Goal: Use online tool/utility: Utilize a website feature to perform a specific function

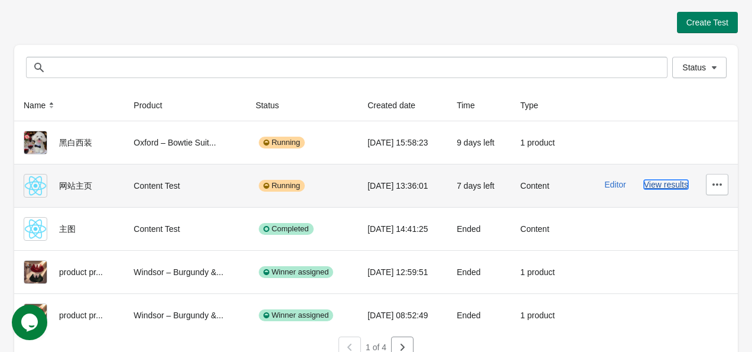
click at [655, 182] on button "View results" at bounding box center [666, 184] width 44 height 9
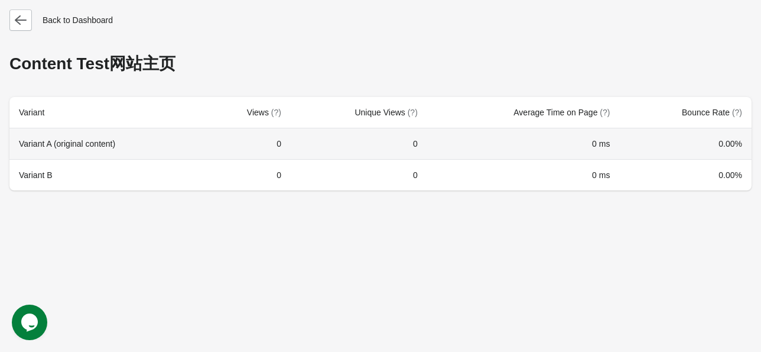
click at [214, 150] on td "0" at bounding box center [246, 143] width 89 height 31
click at [64, 135] on th "Variant A (original content)" at bounding box center [105, 143] width 193 height 31
click at [56, 151] on th "Variant A (original content)" at bounding box center [105, 143] width 193 height 31
click at [90, 145] on th "Variant A (original content)" at bounding box center [105, 143] width 193 height 31
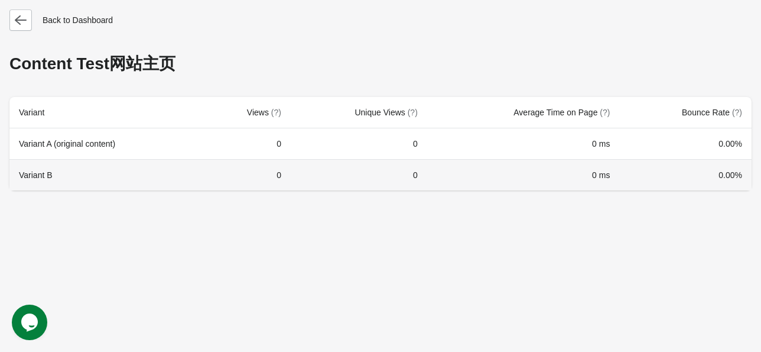
click at [33, 177] on th "Variant B" at bounding box center [105, 174] width 193 height 31
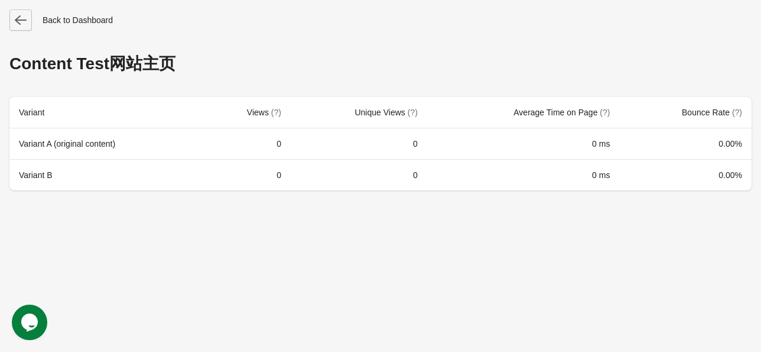
click at [16, 25] on icon "button" at bounding box center [21, 20] width 12 height 12
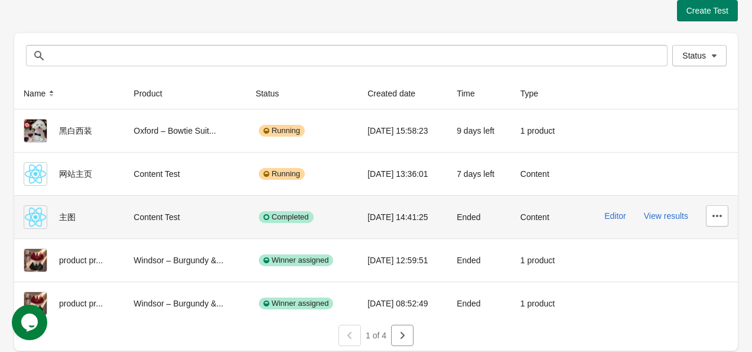
scroll to position [14, 0]
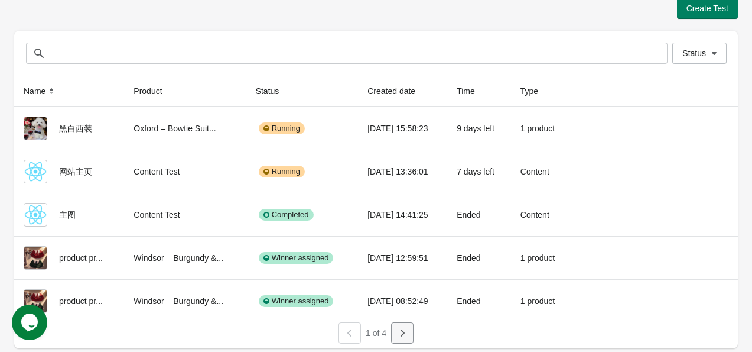
click at [401, 334] on icon "button" at bounding box center [403, 332] width 4 height 7
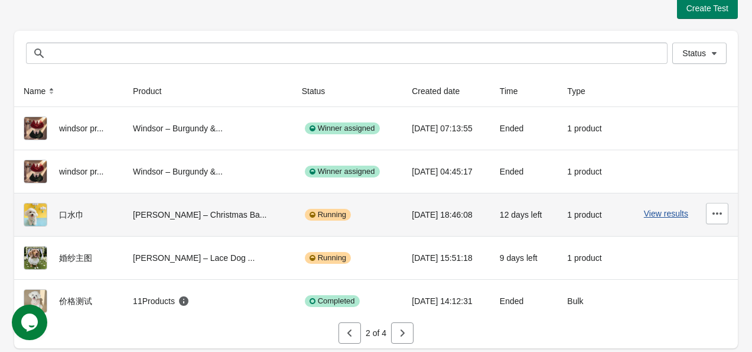
scroll to position [0, 0]
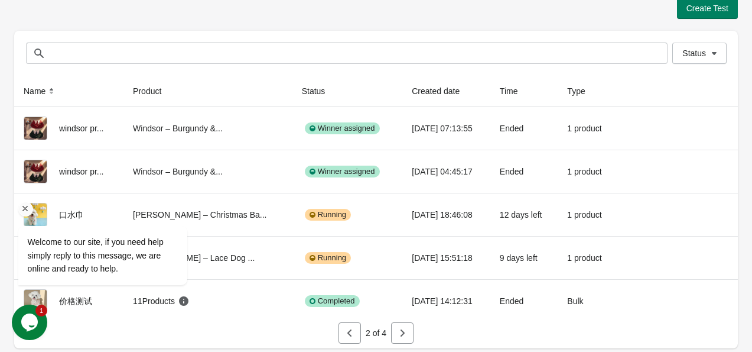
click at [70, 207] on div at bounding box center [118, 208] width 200 height 15
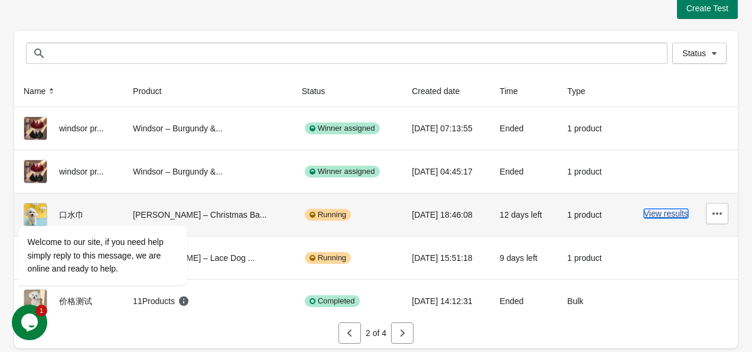
click at [657, 210] on button "View results" at bounding box center [666, 213] width 44 height 9
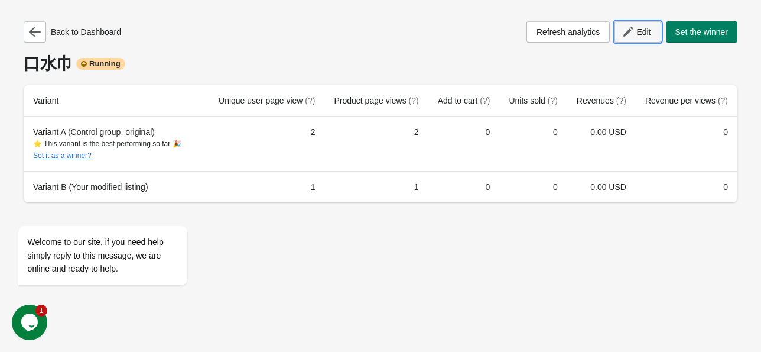
click at [644, 40] on button "Edit" at bounding box center [637, 31] width 46 height 21
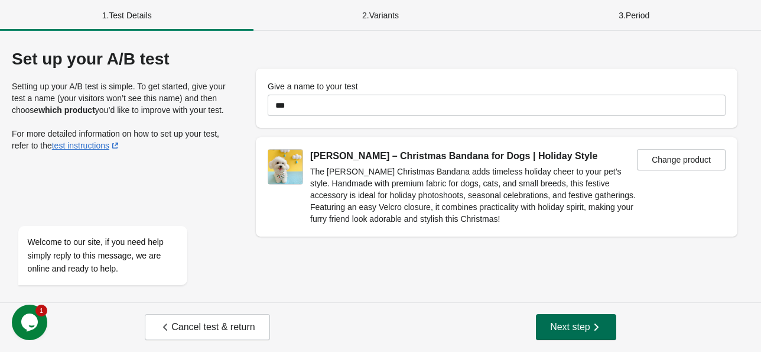
click at [597, 327] on icon "button" at bounding box center [596, 326] width 4 height 7
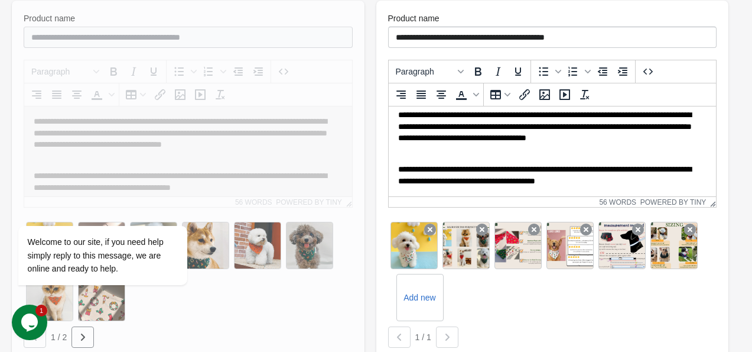
scroll to position [236, 0]
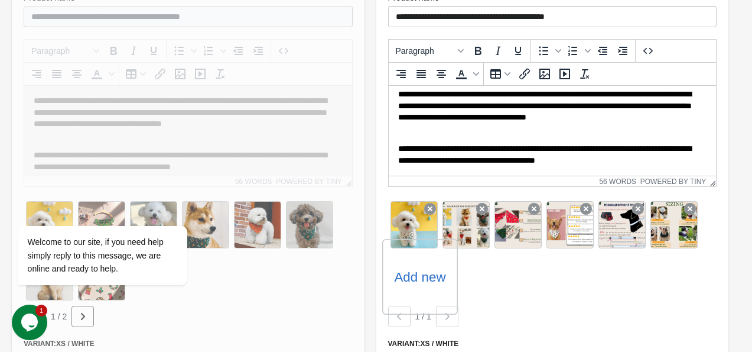
click at [415, 274] on label "Add new" at bounding box center [419, 276] width 51 height 19
click at [0, 0] on input "Add new" at bounding box center [0, 0] width 0 height 0
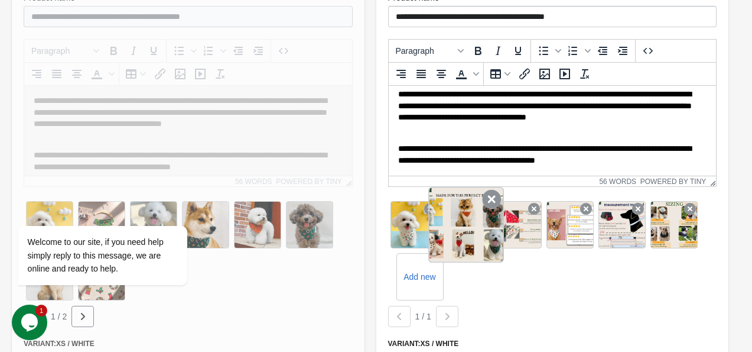
click at [489, 200] on icon at bounding box center [491, 199] width 19 height 19
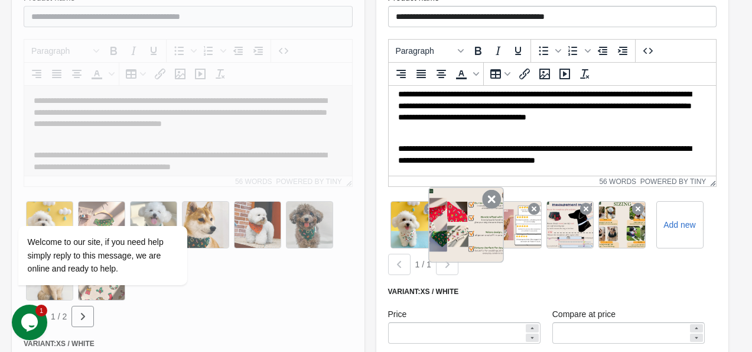
click at [485, 205] on icon at bounding box center [491, 199] width 19 height 19
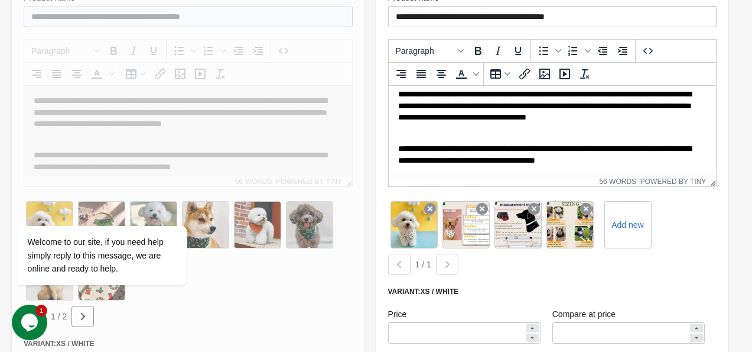
click at [485, 205] on icon at bounding box center [482, 209] width 12 height 12
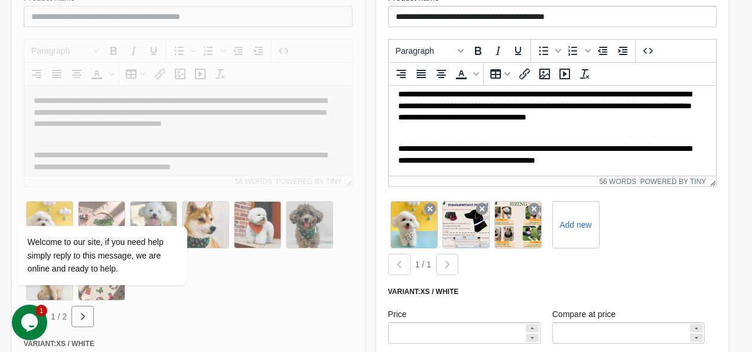
click at [485, 205] on icon at bounding box center [482, 209] width 12 height 12
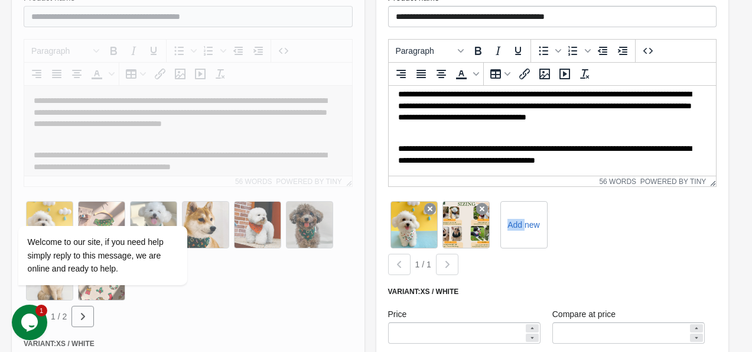
click at [485, 205] on icon at bounding box center [482, 209] width 12 height 12
click at [486, 223] on label "Add new" at bounding box center [471, 224] width 51 height 19
click at [0, 0] on input "Add new" at bounding box center [0, 0] width 0 height 0
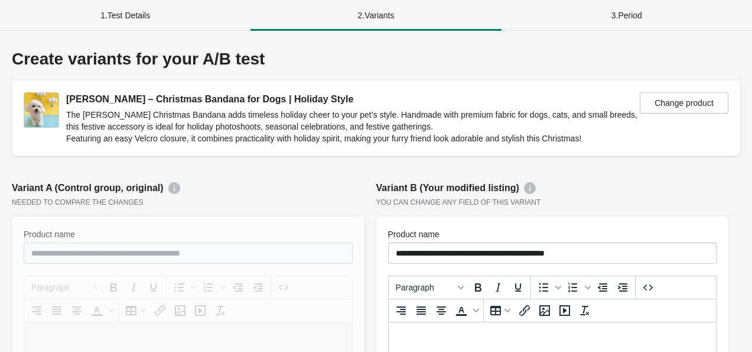
scroll to position [236, 0]
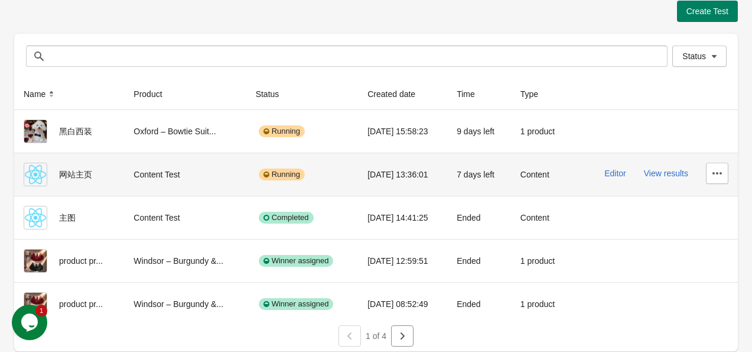
scroll to position [14, 0]
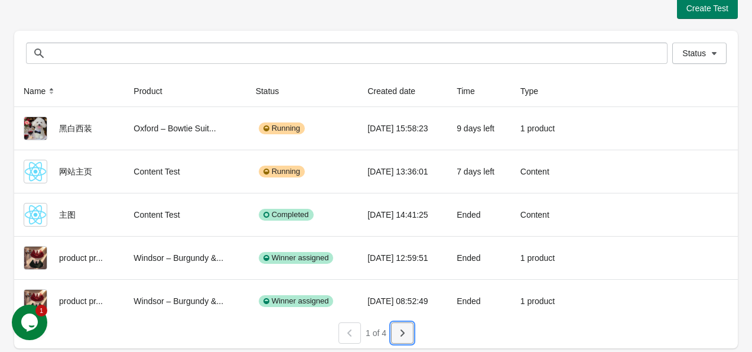
click at [406, 327] on icon "button" at bounding box center [402, 333] width 12 height 12
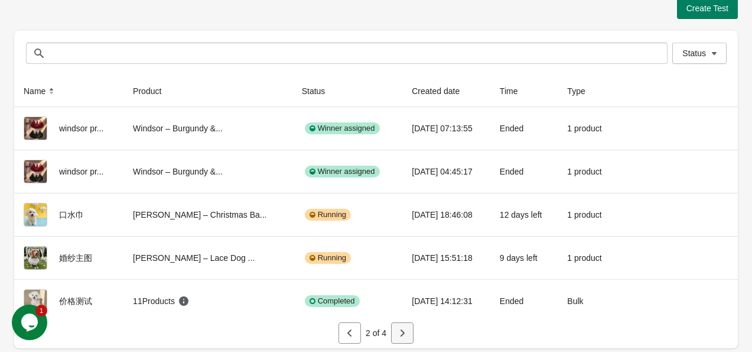
click at [409, 333] on button "button" at bounding box center [402, 332] width 22 height 21
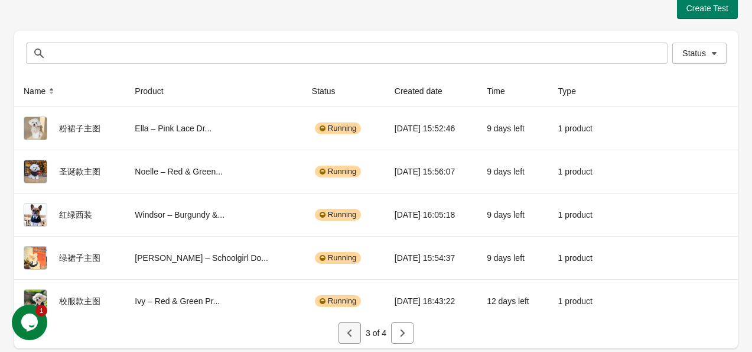
click at [350, 330] on icon "button" at bounding box center [350, 333] width 12 height 12
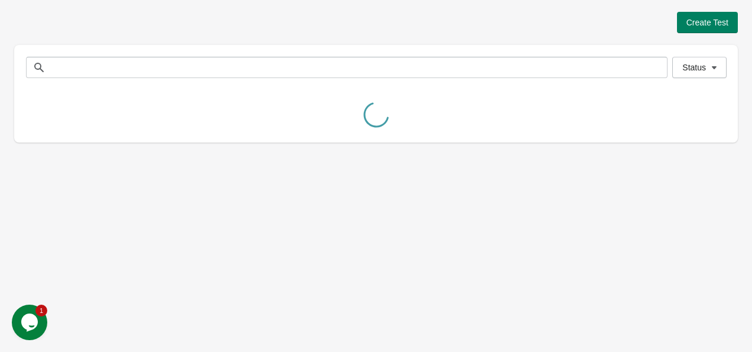
scroll to position [0, 0]
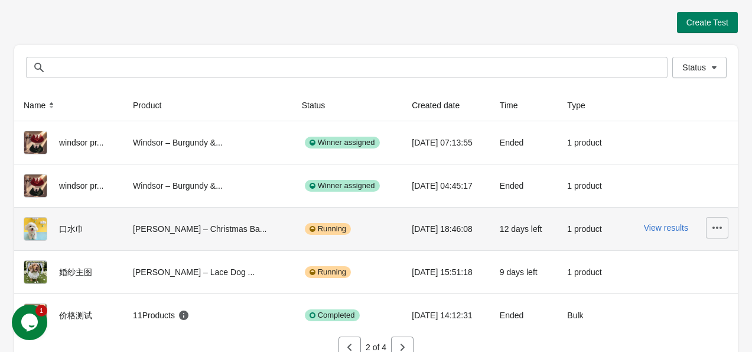
click at [716, 229] on icon "button" at bounding box center [717, 228] width 12 height 12
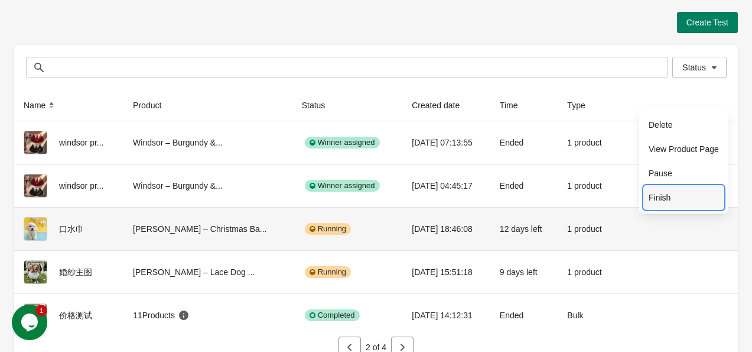
click at [682, 199] on span "Finish" at bounding box center [684, 197] width 70 height 12
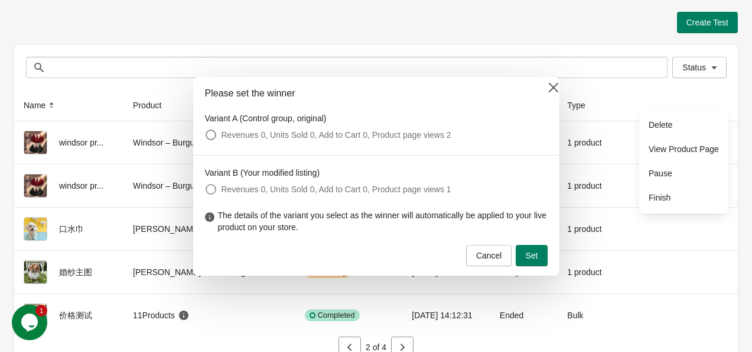
click at [210, 191] on span at bounding box center [211, 189] width 11 height 11
click at [209, 132] on span at bounding box center [211, 134] width 11 height 11
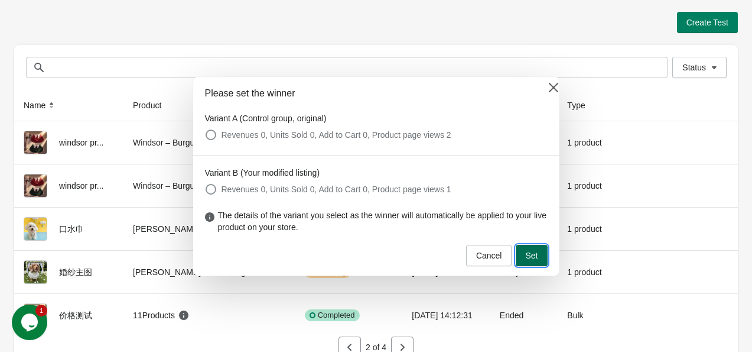
click at [534, 255] on span "Set" at bounding box center [531, 255] width 12 height 9
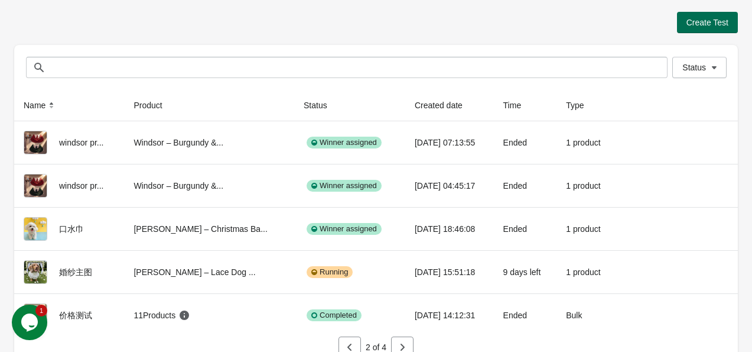
click at [685, 19] on button "Create Test" at bounding box center [707, 22] width 61 height 21
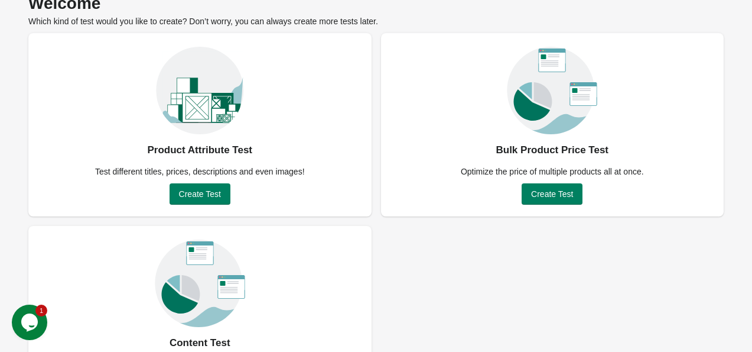
scroll to position [125, 0]
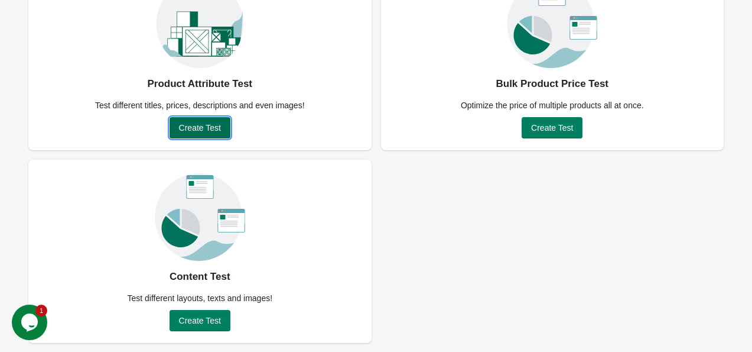
click at [209, 136] on button "Create Test" at bounding box center [200, 127] width 61 height 21
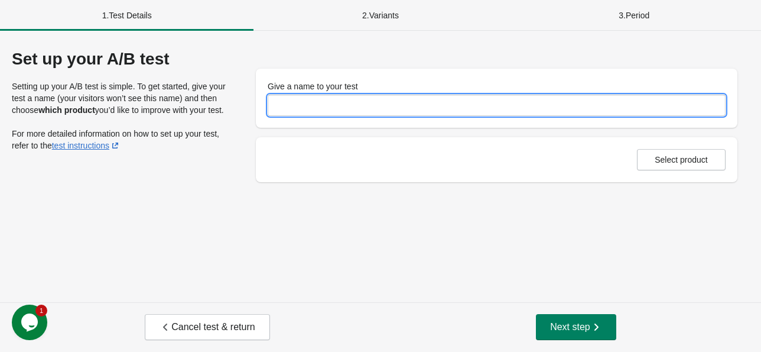
click at [337, 103] on input "Give a name to your test" at bounding box center [497, 105] width 458 height 21
type input "*****"
click at [694, 162] on span "Select product" at bounding box center [681, 159] width 53 height 9
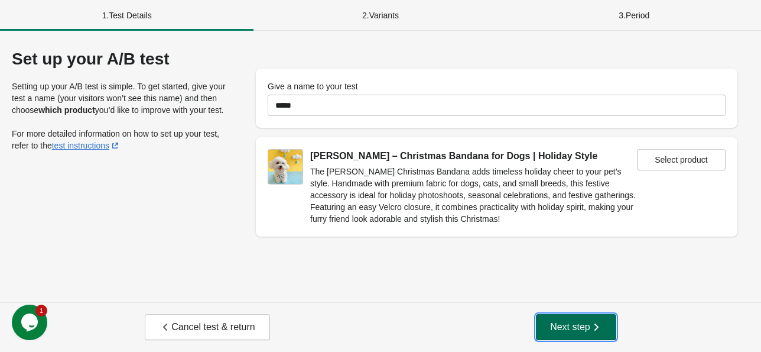
click at [561, 324] on span "Next step" at bounding box center [576, 327] width 52 height 12
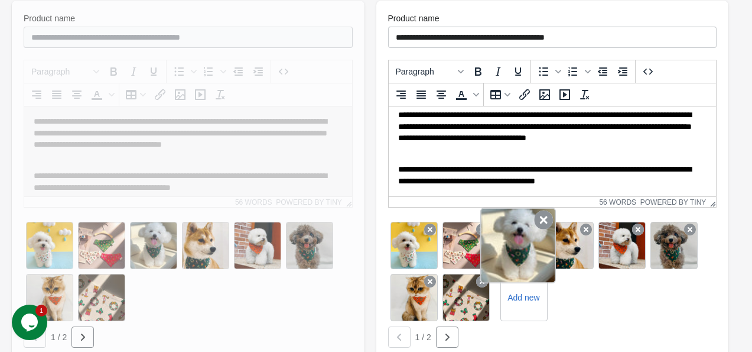
scroll to position [236, 0]
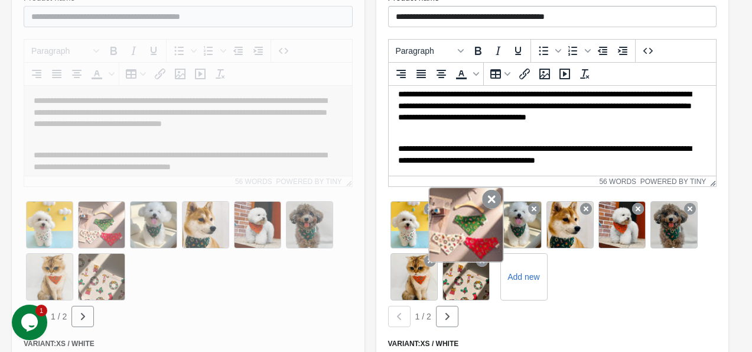
click at [492, 196] on icon at bounding box center [491, 199] width 19 height 19
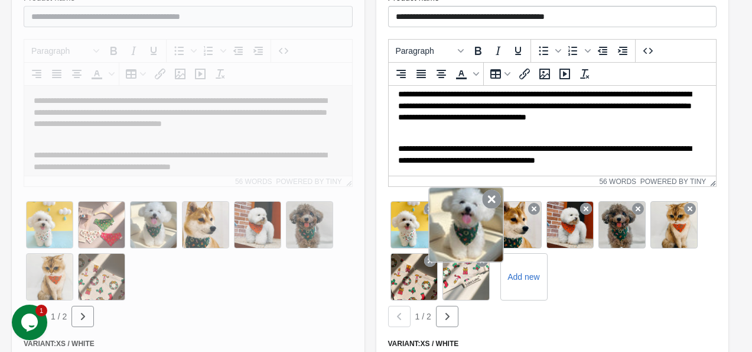
click at [485, 206] on icon at bounding box center [491, 199] width 19 height 19
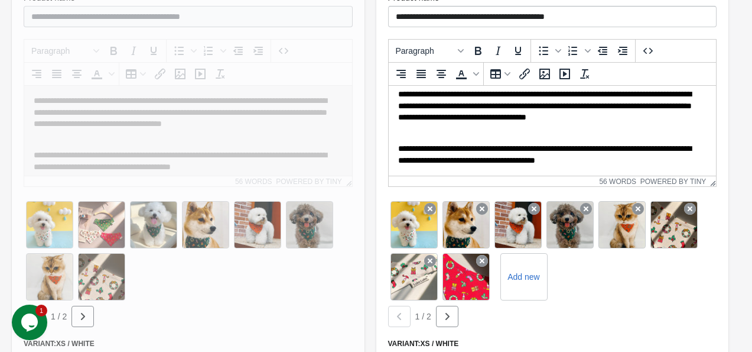
click at [485, 206] on icon at bounding box center [482, 209] width 12 height 12
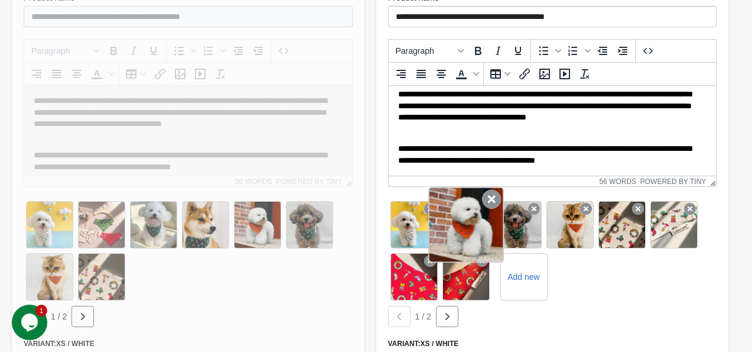
click at [482, 206] on div at bounding box center [466, 225] width 76 height 76
click at [489, 201] on icon at bounding box center [491, 199] width 19 height 19
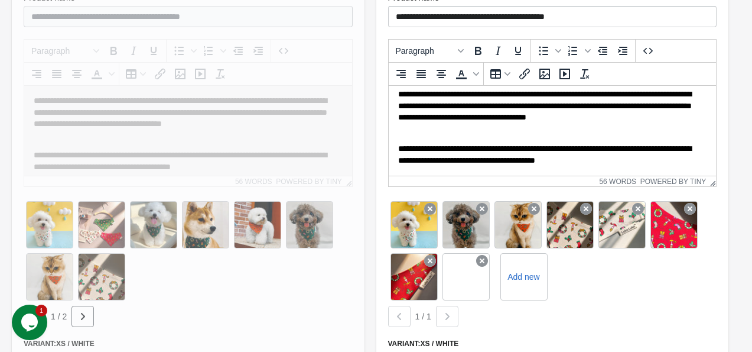
click at [488, 203] on icon at bounding box center [482, 209] width 12 height 12
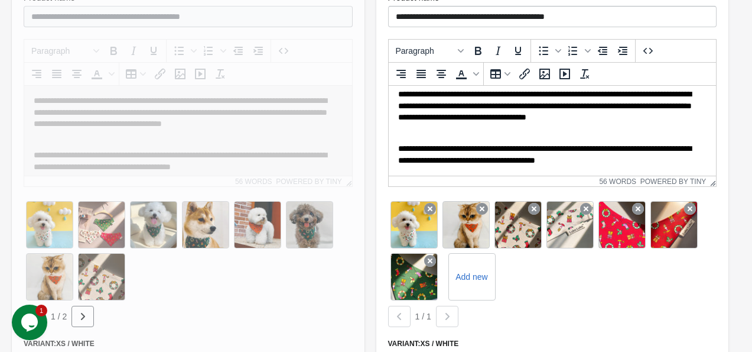
click at [488, 203] on icon at bounding box center [482, 209] width 12 height 12
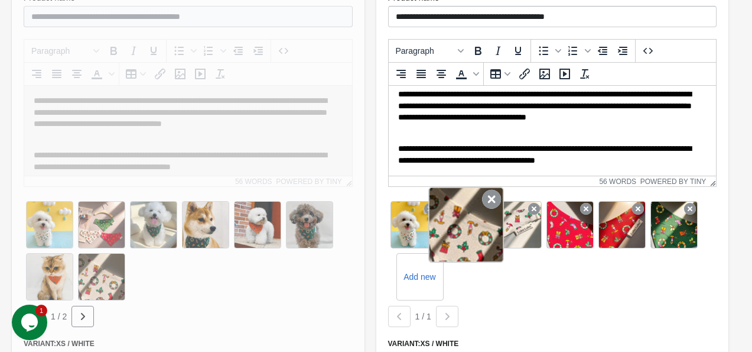
click at [484, 201] on icon at bounding box center [491, 199] width 19 height 19
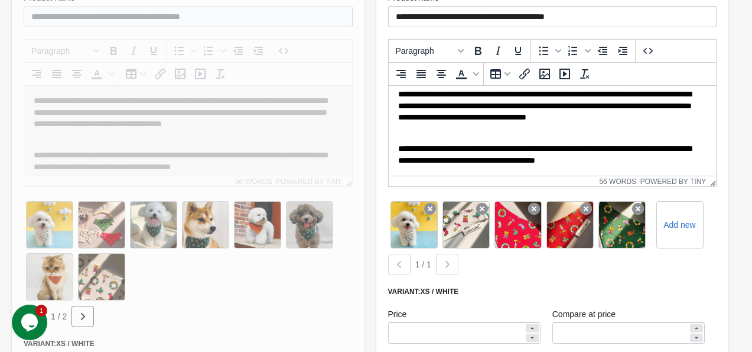
click at [484, 203] on icon at bounding box center [482, 209] width 12 height 12
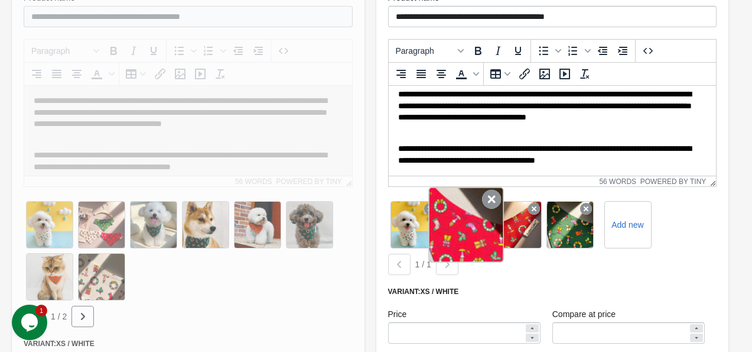
click at [482, 204] on icon at bounding box center [491, 199] width 19 height 19
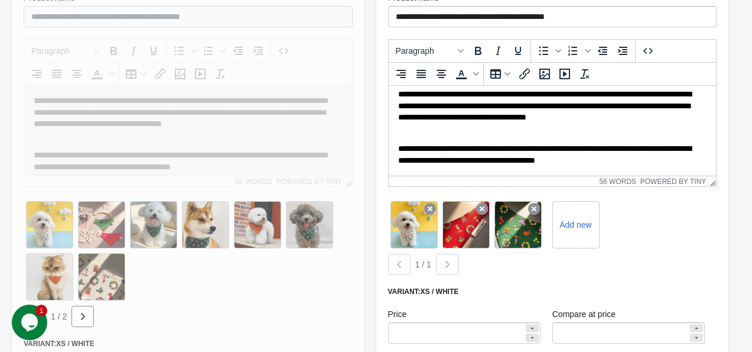
click at [482, 204] on icon at bounding box center [482, 209] width 12 height 12
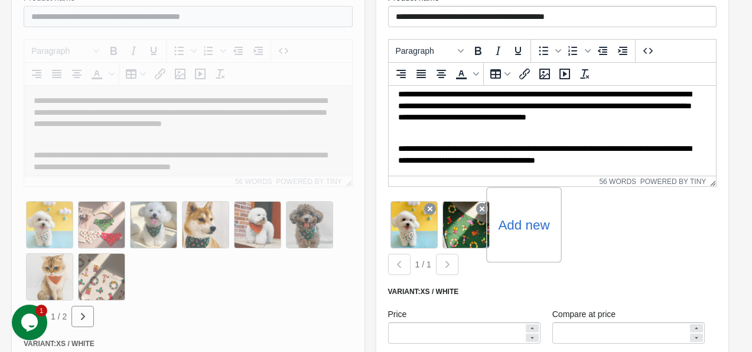
click at [508, 239] on div "Add new" at bounding box center [524, 225] width 76 height 76
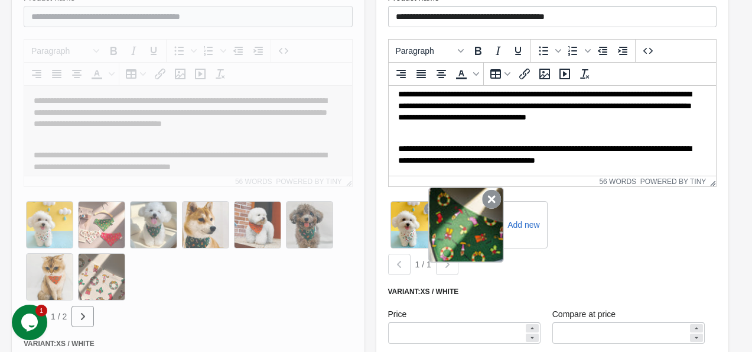
click at [489, 199] on icon at bounding box center [491, 199] width 19 height 19
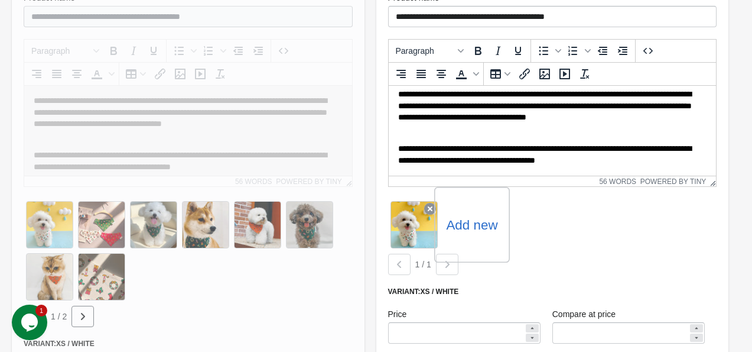
click at [482, 223] on label "Add new" at bounding box center [471, 224] width 51 height 19
click at [0, 0] on input "Add new" at bounding box center [0, 0] width 0 height 0
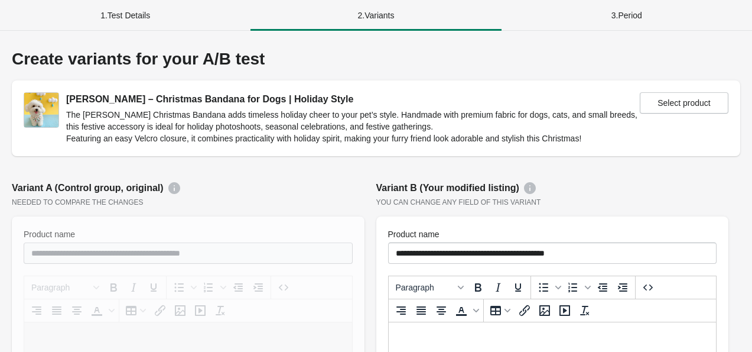
scroll to position [236, 0]
